Goal: Information Seeking & Learning: Check status

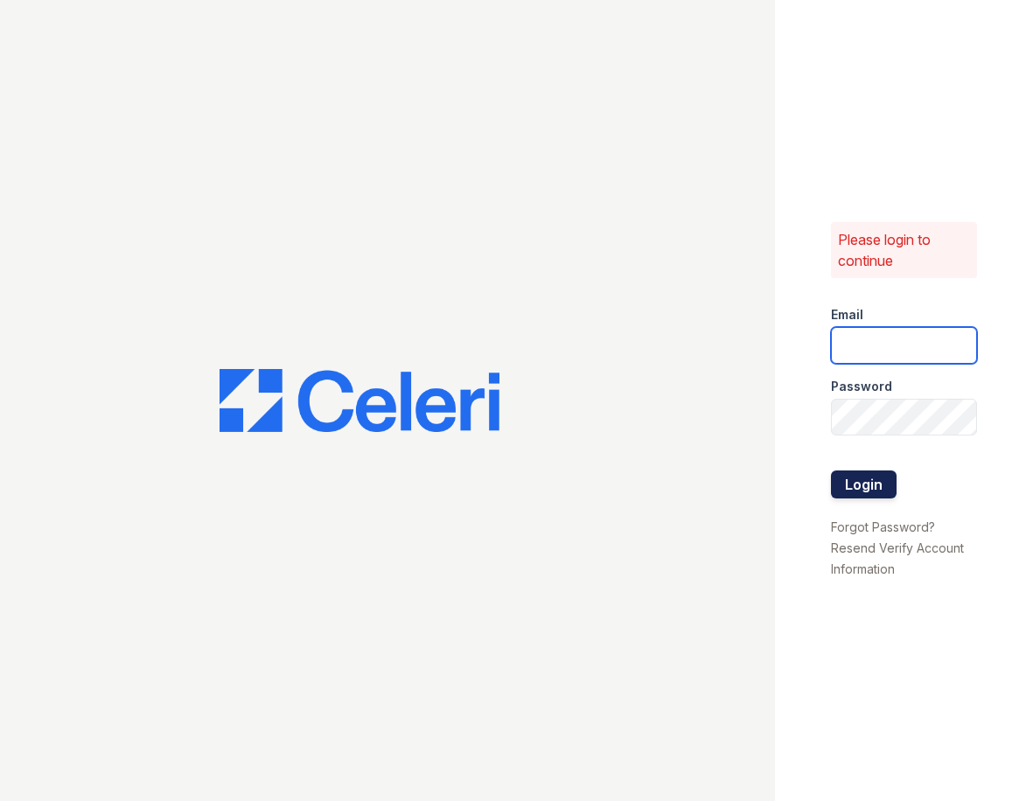
type input "[EMAIL_ADDRESS][DOMAIN_NAME]"
click at [853, 478] on button "Login" at bounding box center [864, 484] width 66 height 28
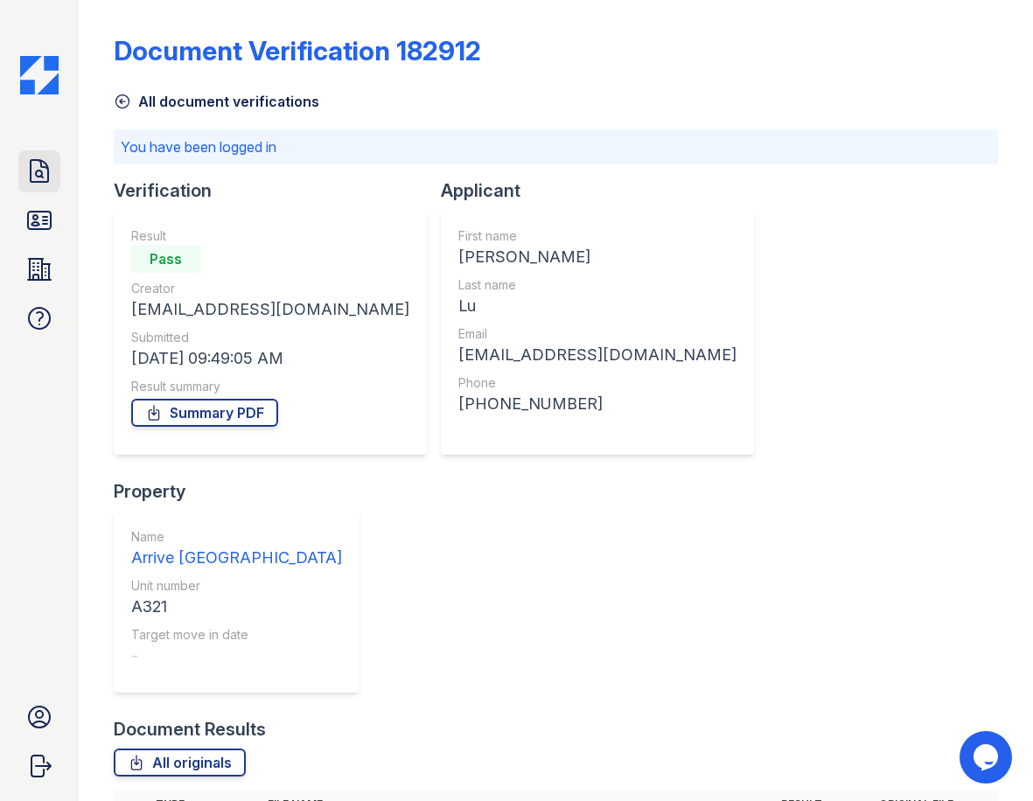
click at [36, 173] on icon at bounding box center [39, 171] width 17 height 22
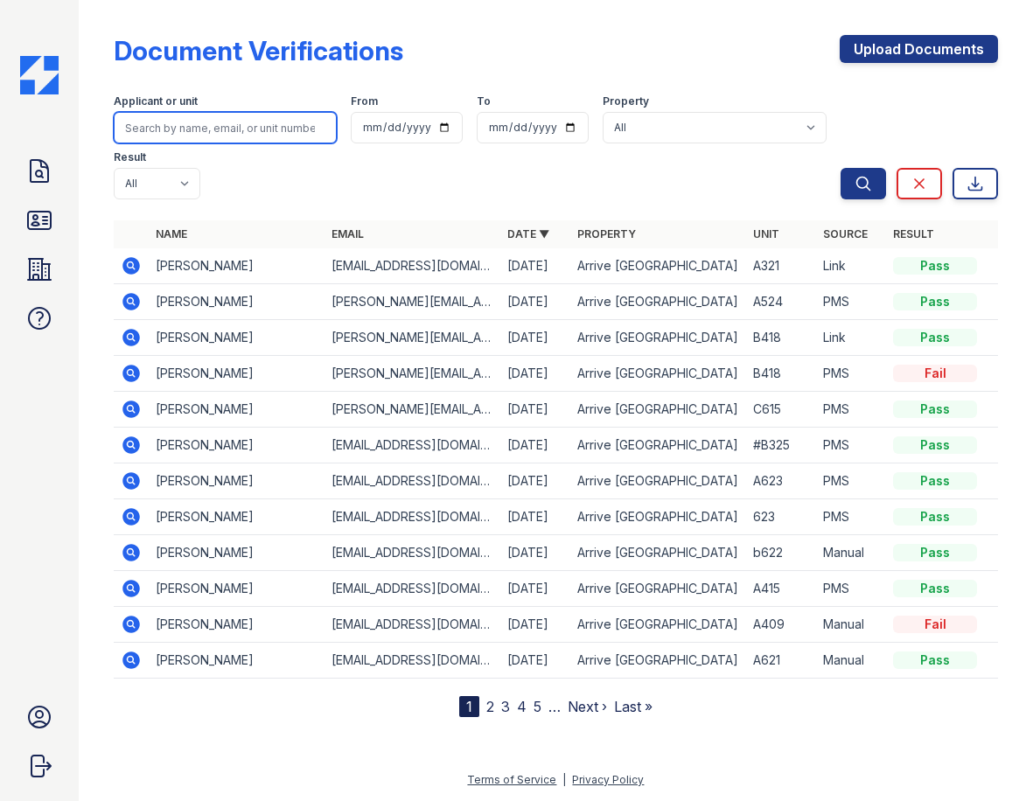
click at [201, 129] on input "search" at bounding box center [225, 127] width 223 height 31
type input "claudia"
click at [840, 168] on button "Search" at bounding box center [862, 183] width 45 height 31
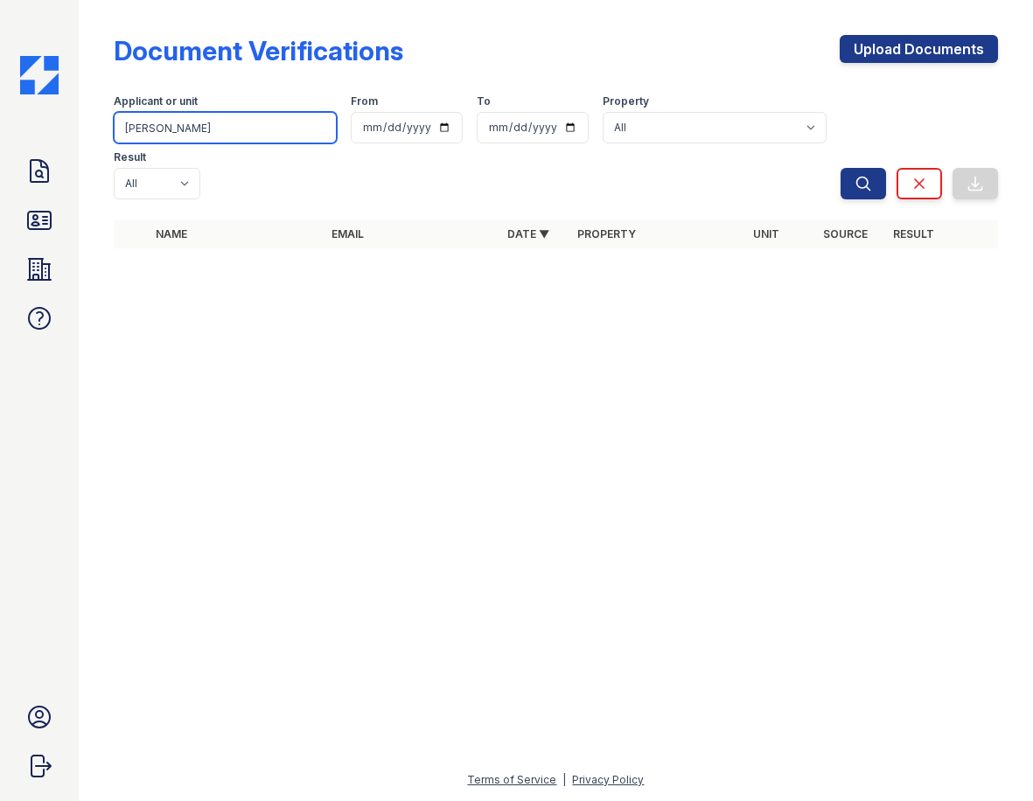
click at [203, 141] on input "claudia" at bounding box center [225, 127] width 223 height 31
click at [199, 139] on input "claudia" at bounding box center [225, 127] width 223 height 31
click at [528, 207] on div at bounding box center [556, 209] width 884 height 7
click at [860, 198] on button "Search" at bounding box center [862, 183] width 45 height 31
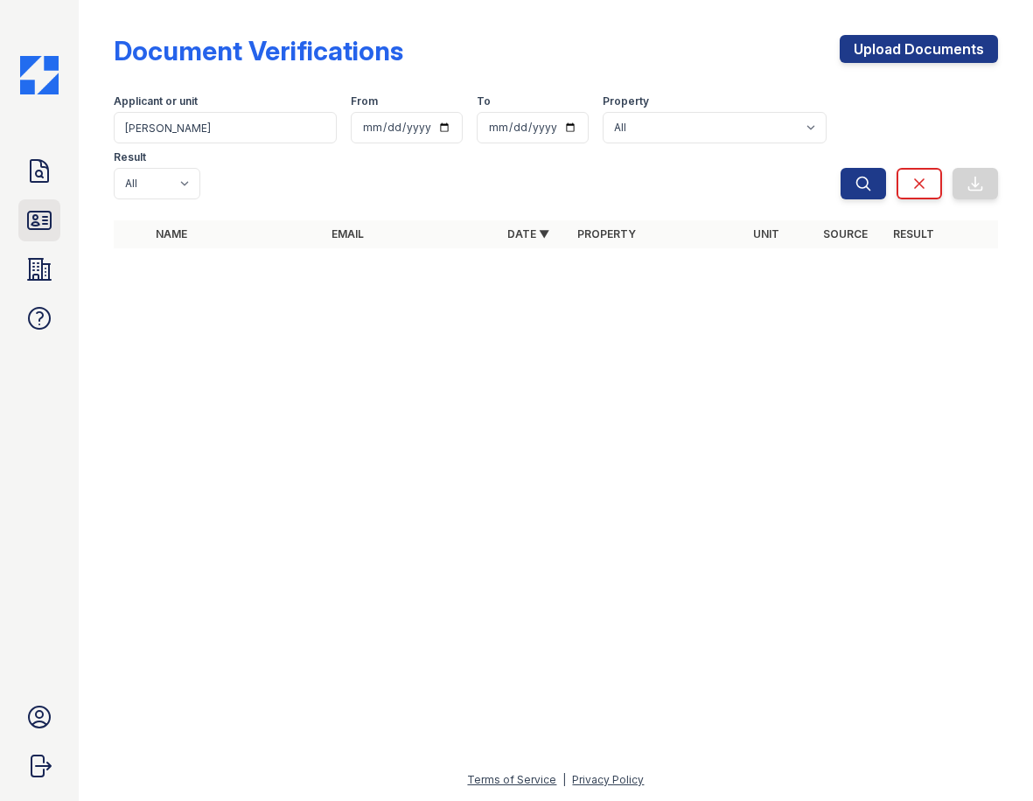
click at [33, 219] on icon at bounding box center [39, 220] width 23 height 17
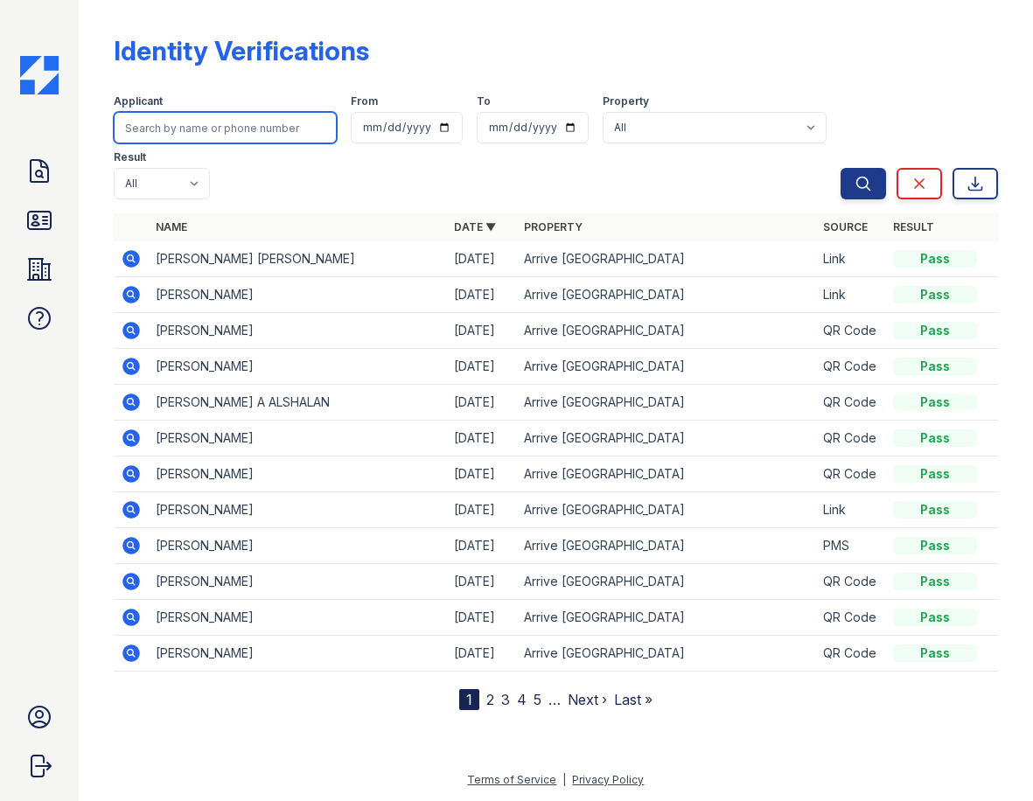
click at [201, 133] on input "search" at bounding box center [225, 127] width 223 height 31
type input "claudia"
click at [840, 168] on button "Search" at bounding box center [862, 183] width 45 height 31
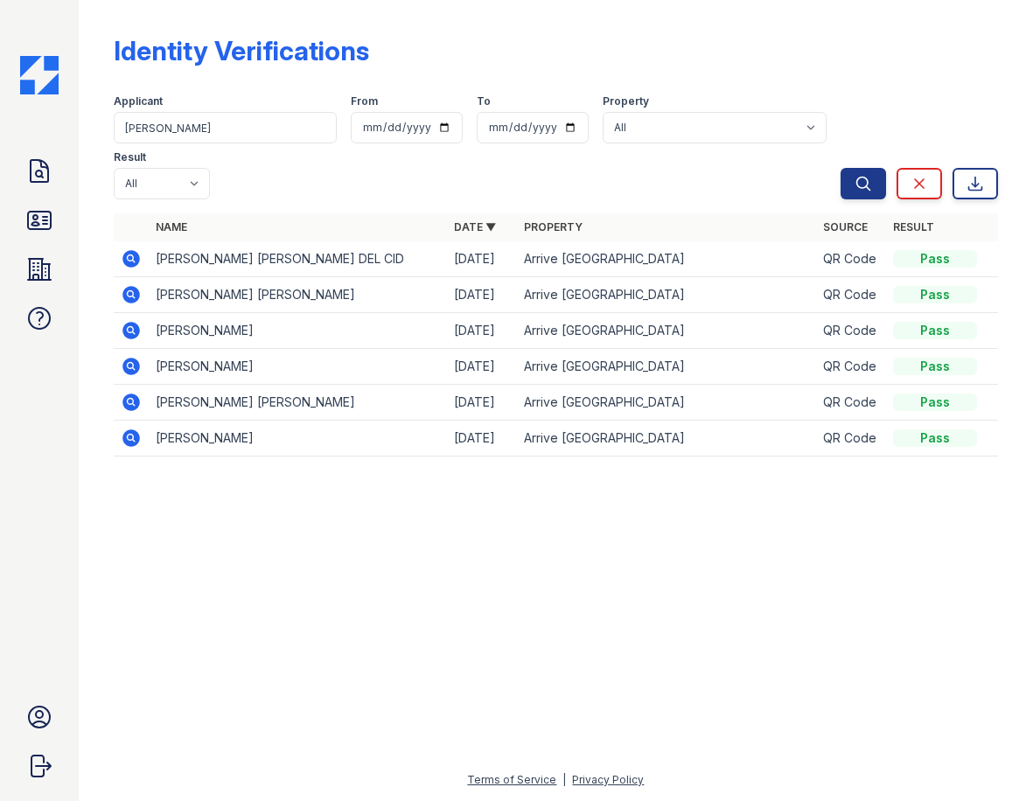
click at [122, 440] on icon at bounding box center [131, 438] width 21 height 21
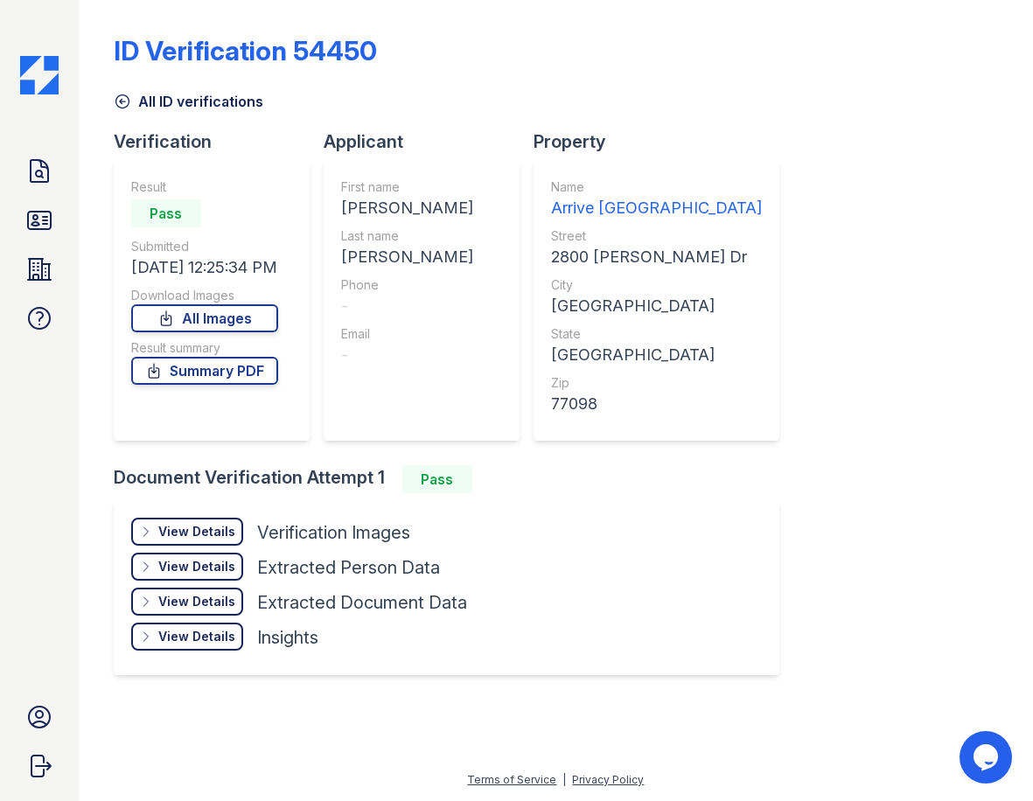
click at [214, 529] on div "View Details" at bounding box center [196, 531] width 77 height 17
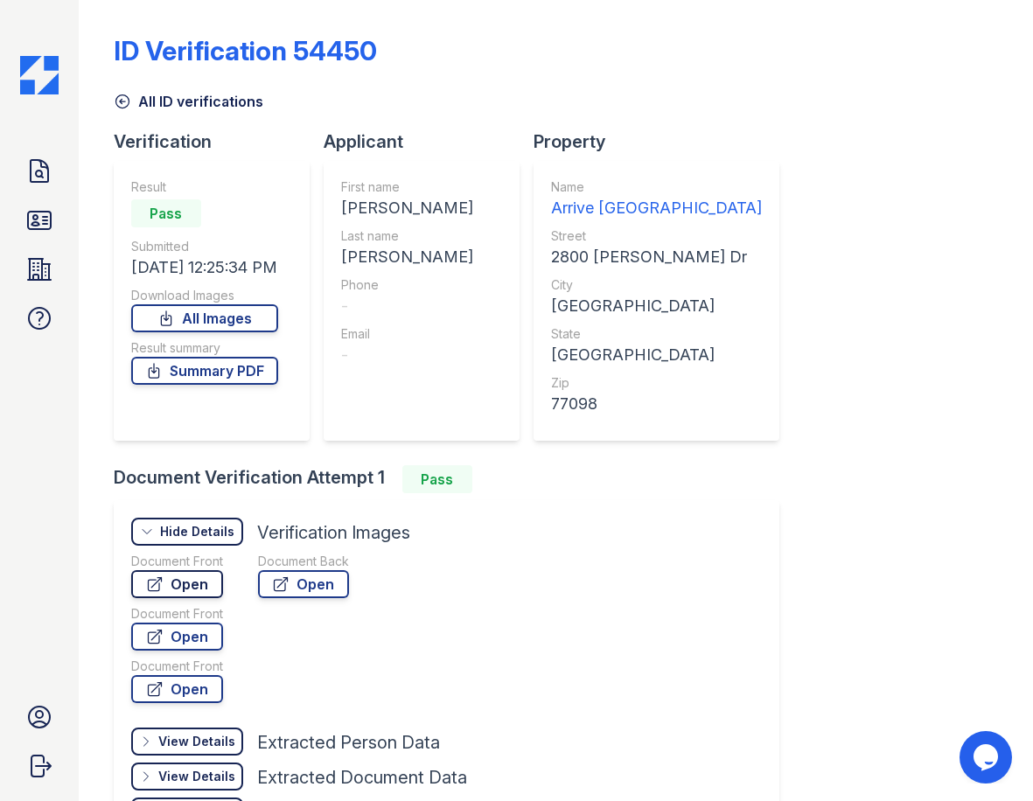
click at [192, 581] on link "Open" at bounding box center [177, 584] width 92 height 28
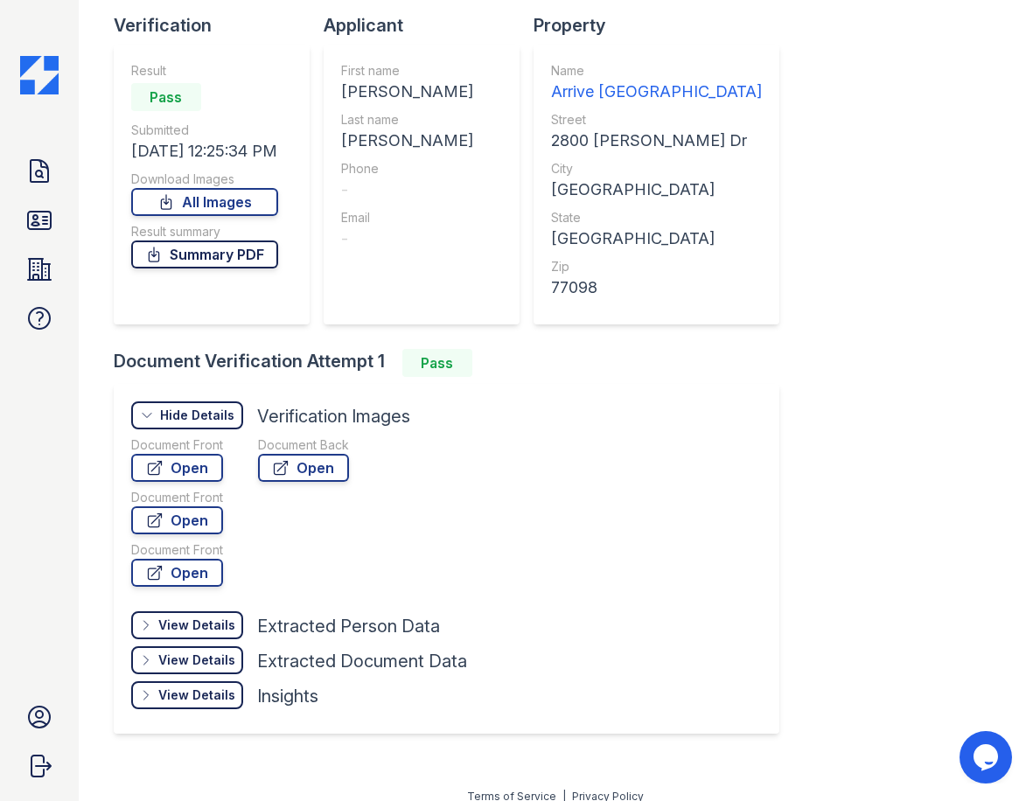
scroll to position [133, 0]
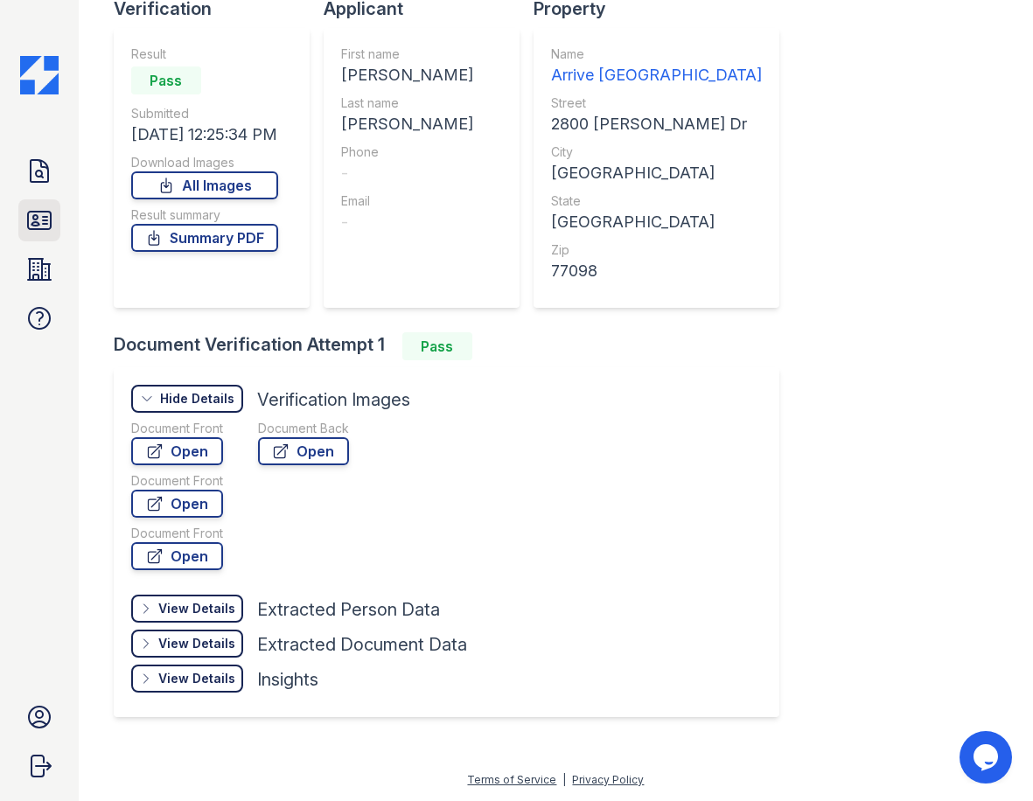
click at [58, 219] on link "ID Verifications" at bounding box center [39, 220] width 42 height 42
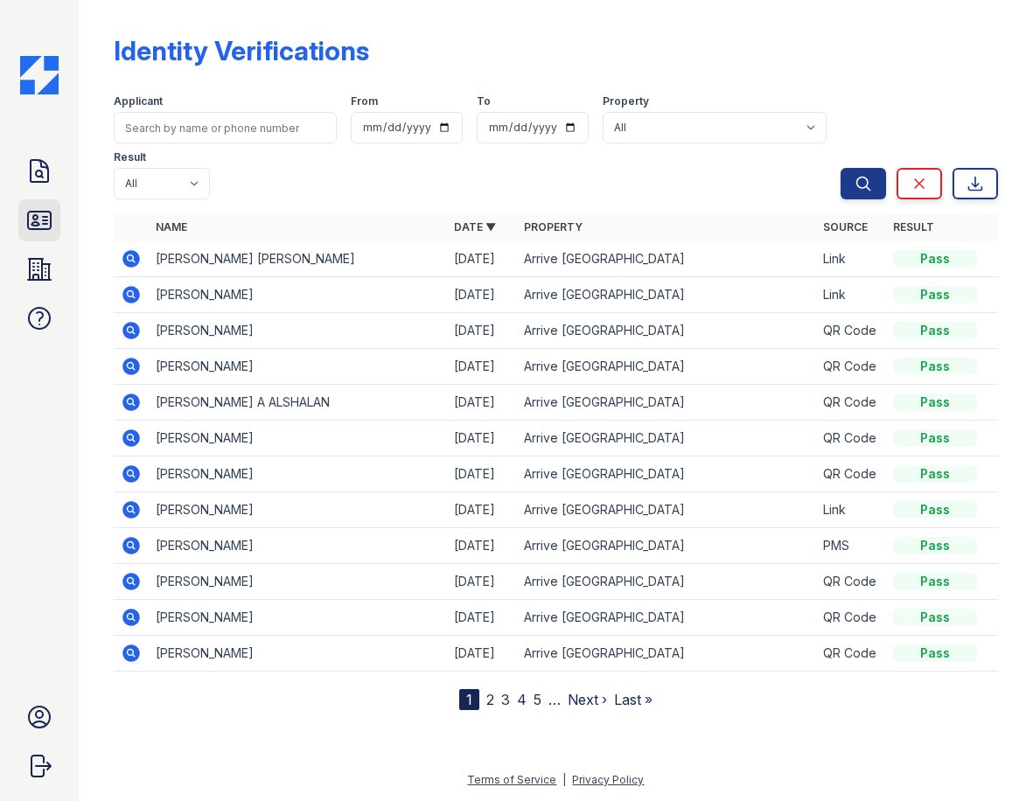
click at [36, 226] on icon at bounding box center [39, 220] width 23 height 17
click at [155, 129] on input "search" at bounding box center [225, 127] width 223 height 31
type input "claudia"
click at [840, 168] on button "Search" at bounding box center [862, 183] width 45 height 31
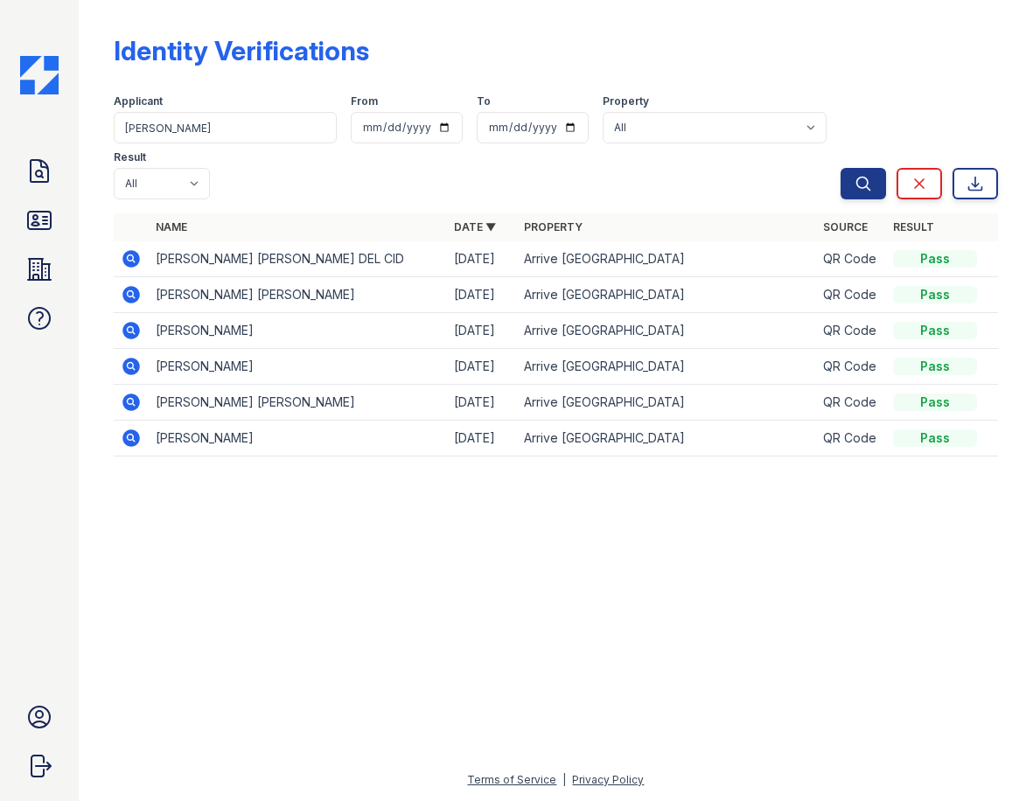
click at [127, 369] on icon at bounding box center [130, 366] width 17 height 17
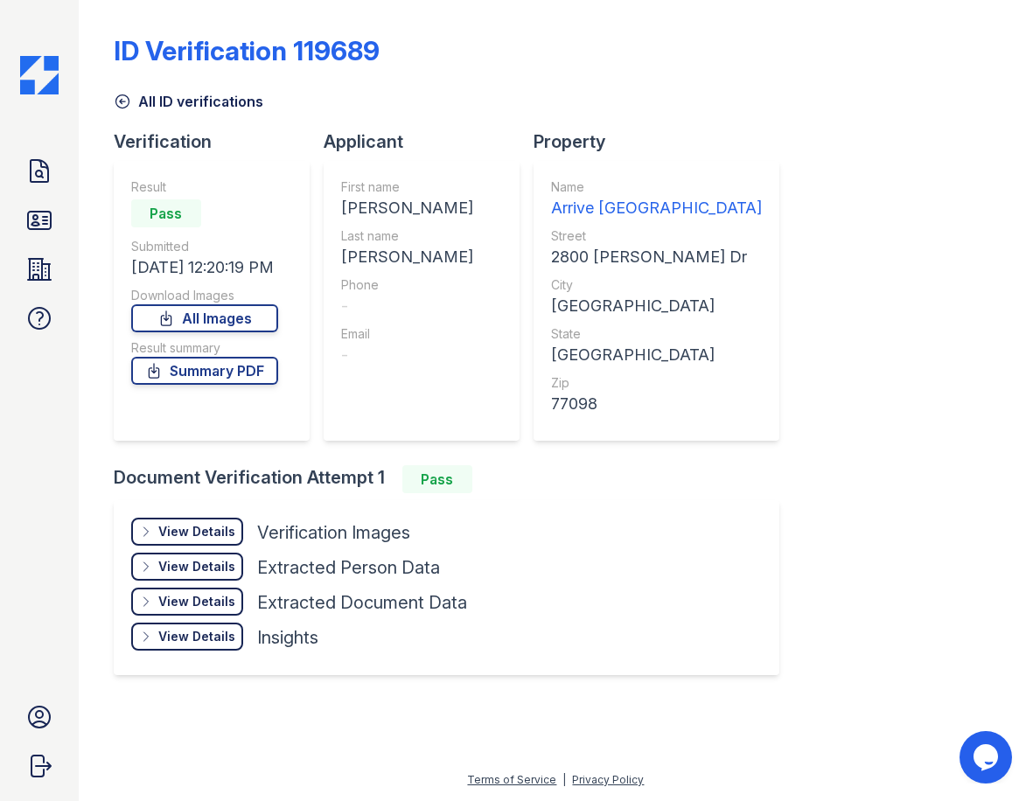
click at [203, 522] on div "View Details Details" at bounding box center [187, 532] width 112 height 28
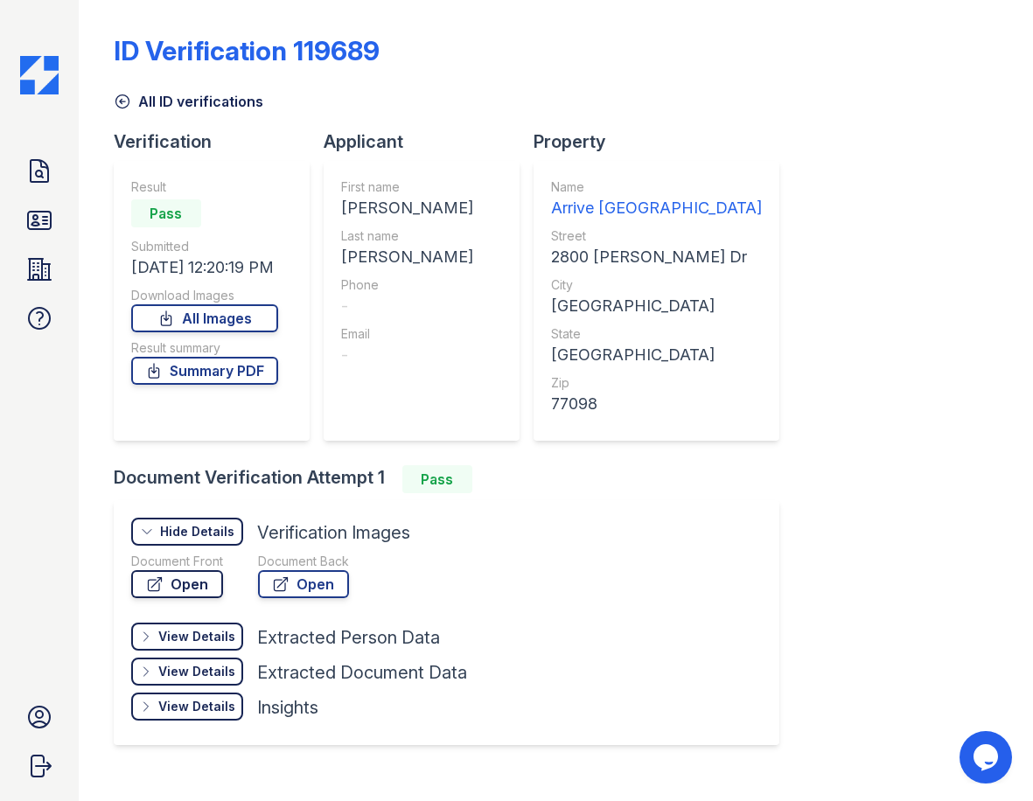
click at [212, 581] on link "Open" at bounding box center [177, 584] width 92 height 28
click at [68, 222] on div "Doc Verifications ID Verifications Properties FAQ William-Thomas Cannon Trinity…" at bounding box center [39, 400] width 79 height 801
click at [57, 219] on link "ID Verifications" at bounding box center [39, 220] width 42 height 42
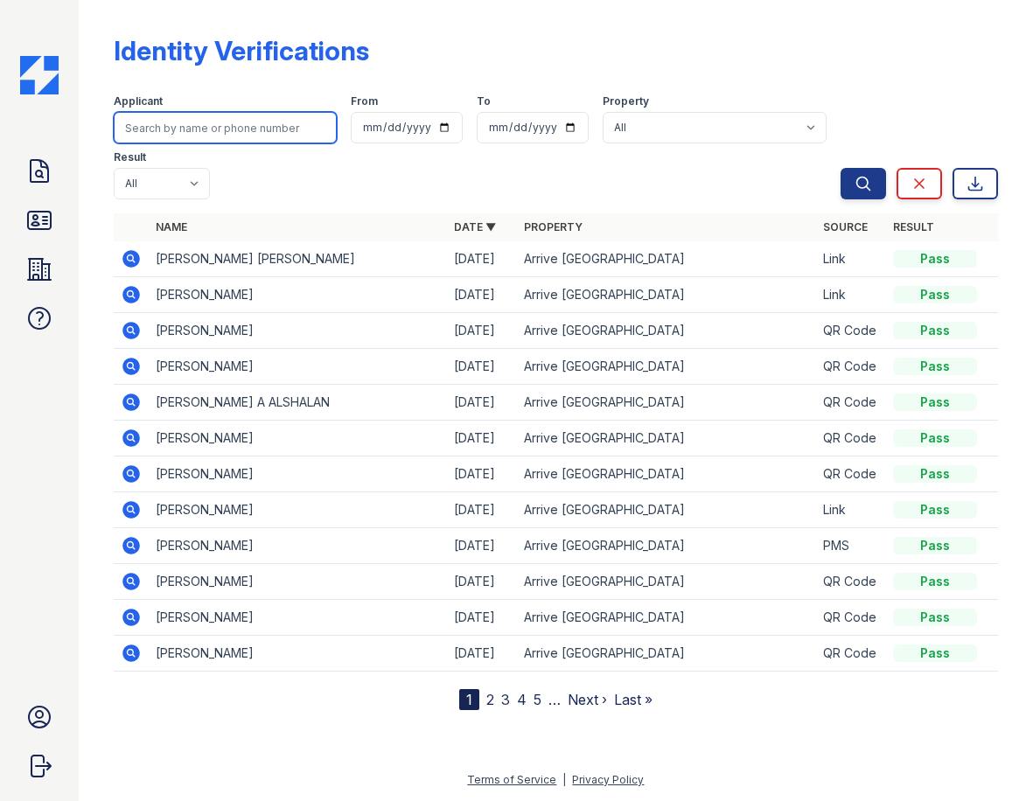
click at [157, 129] on input "search" at bounding box center [225, 127] width 223 height 31
type input "claudia"
click at [840, 168] on button "Search" at bounding box center [862, 183] width 45 height 31
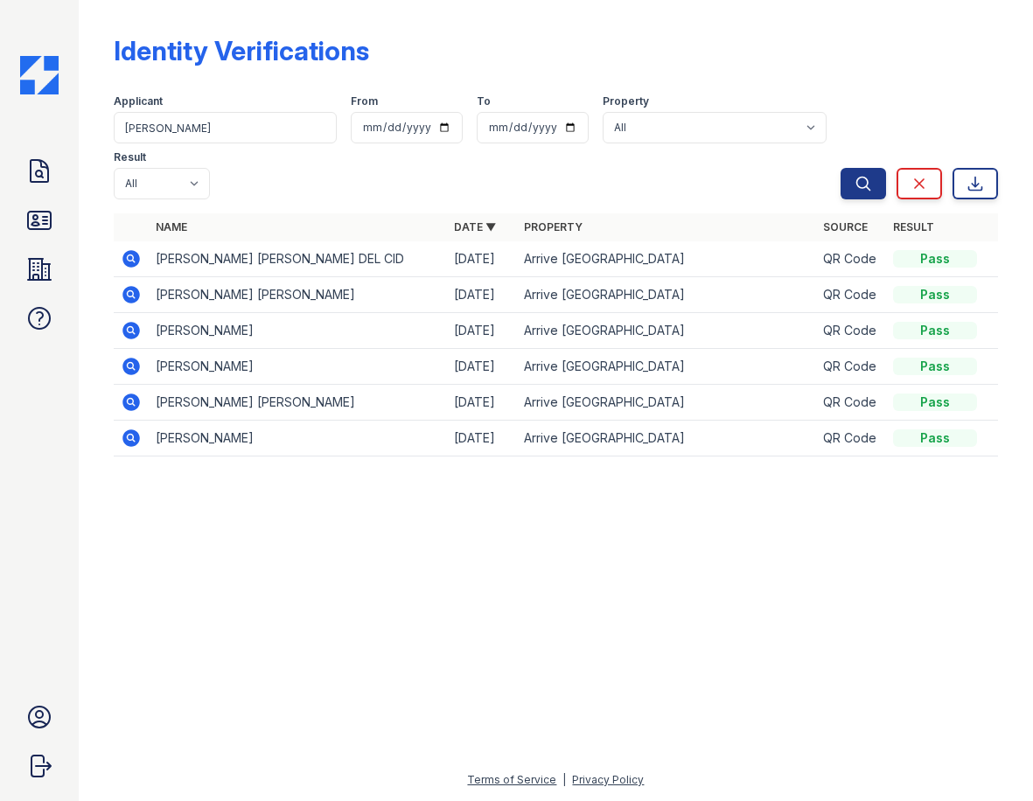
click at [137, 404] on icon at bounding box center [130, 401] width 17 height 17
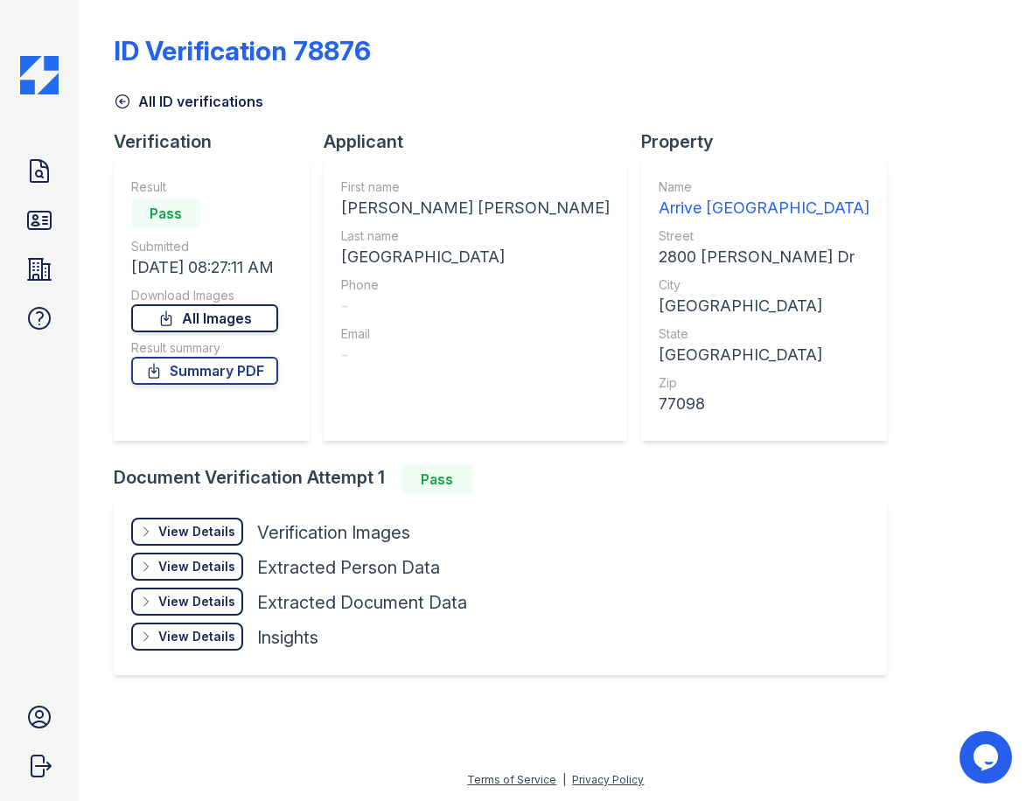
click at [202, 324] on link "All Images" at bounding box center [204, 318] width 147 height 28
click at [192, 529] on div "View Details" at bounding box center [196, 531] width 77 height 17
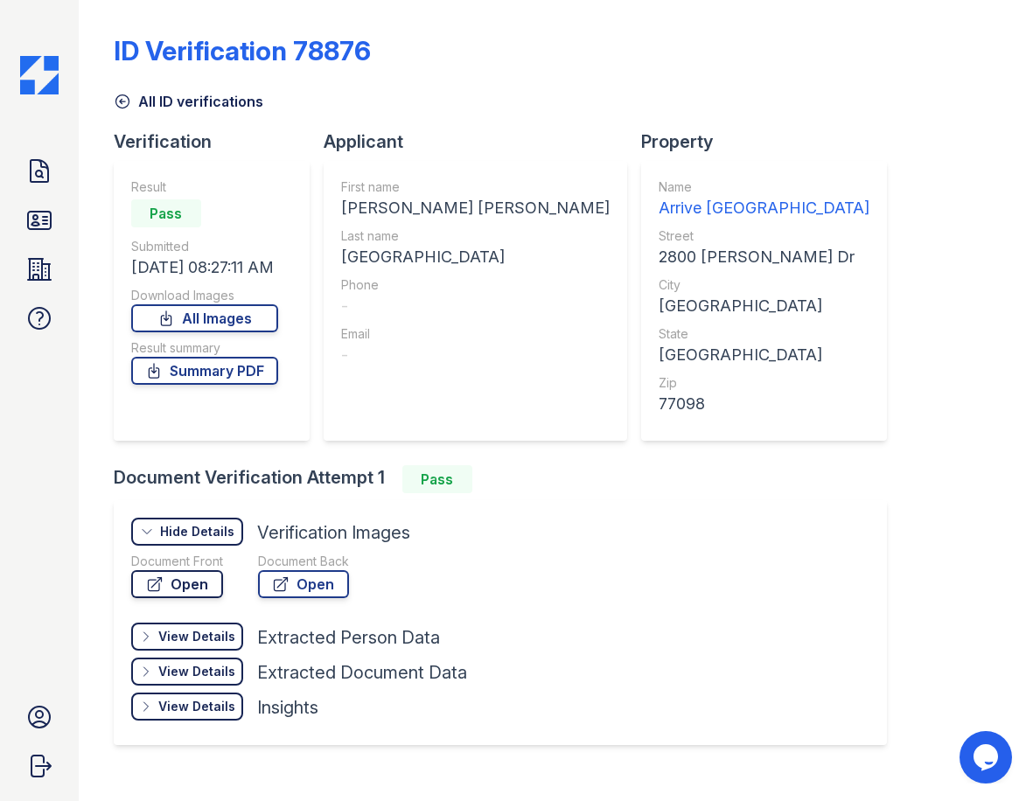
click at [180, 574] on link "Open" at bounding box center [177, 584] width 92 height 28
